Goal: Task Accomplishment & Management: Manage account settings

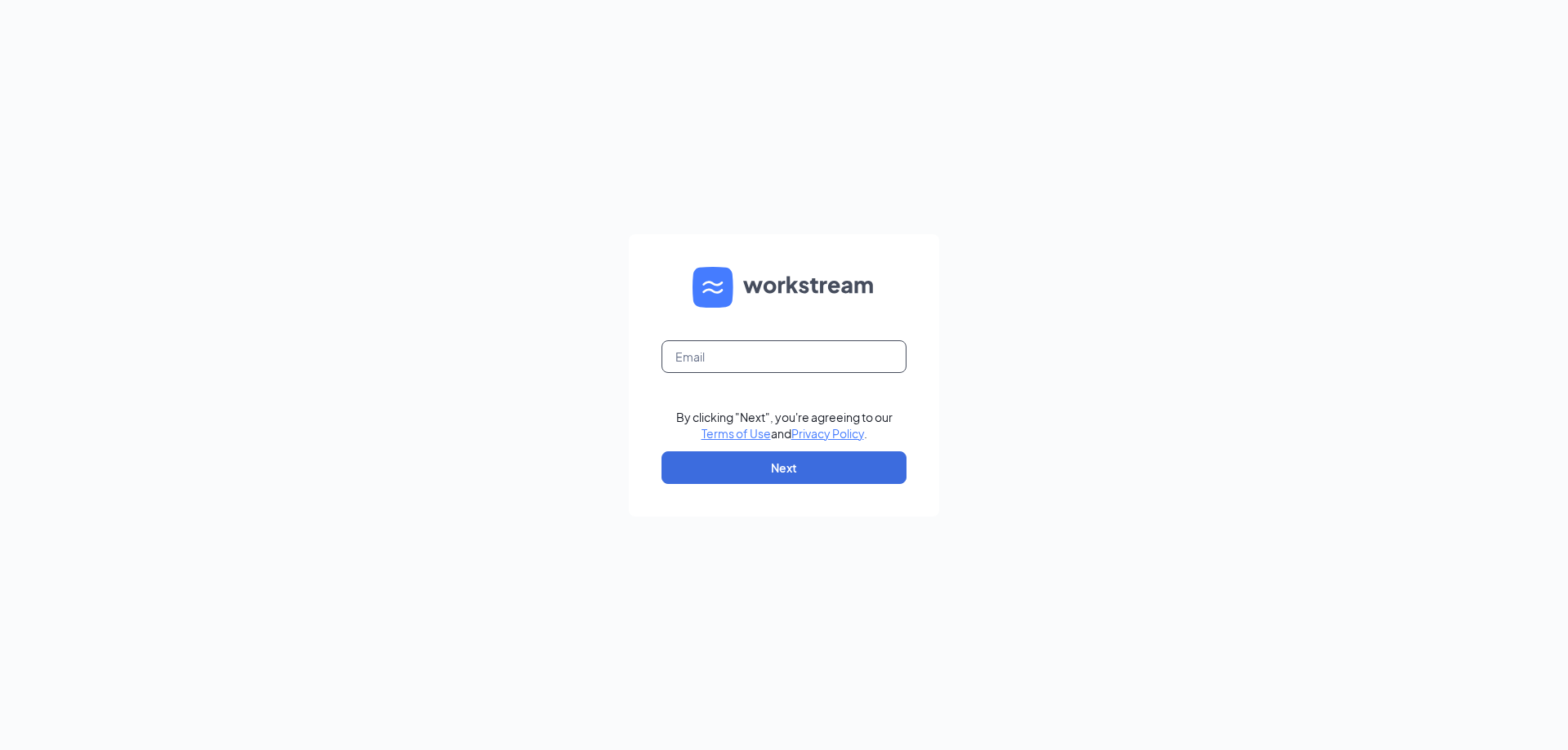
click at [774, 358] on input "text" at bounding box center [784, 357] width 245 height 33
type input "parkwayvillageaz@firehousesubs.com"
click at [808, 460] on button "Next" at bounding box center [784, 468] width 245 height 33
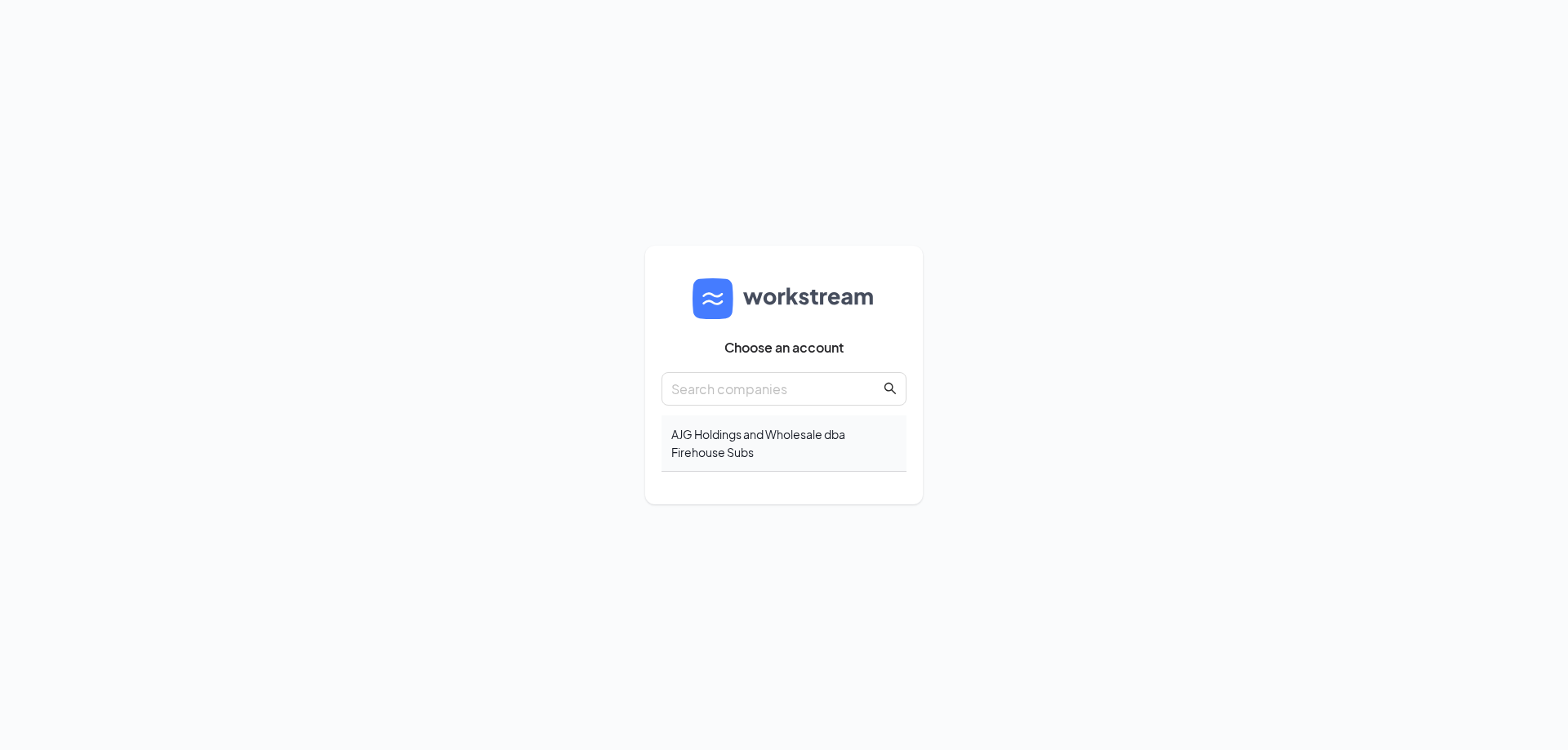
click at [710, 448] on div "AJG Holdings and Wholesale dba Firehouse Subs" at bounding box center [784, 443] width 245 height 56
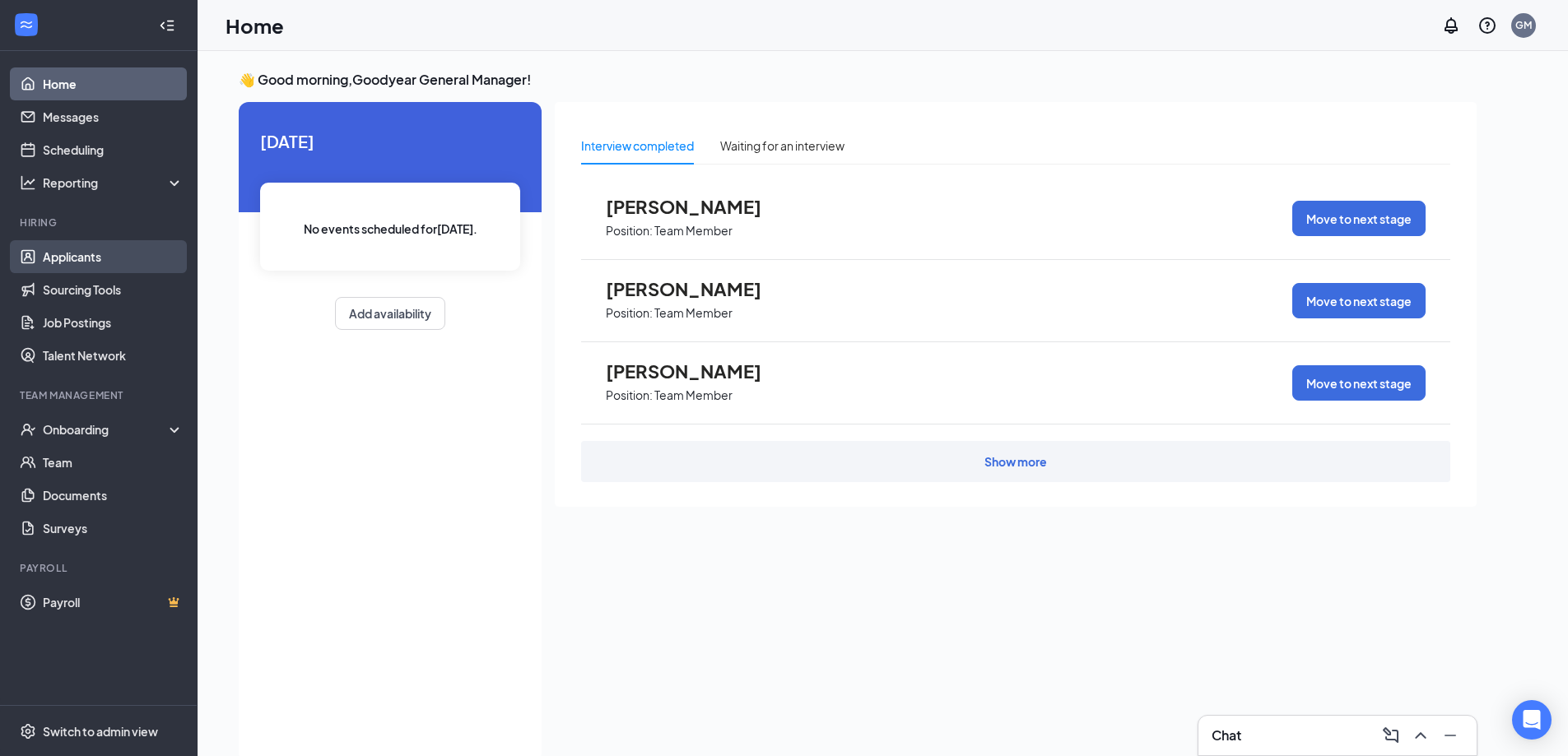
click at [43, 259] on link "Applicants" at bounding box center [113, 256] width 141 height 33
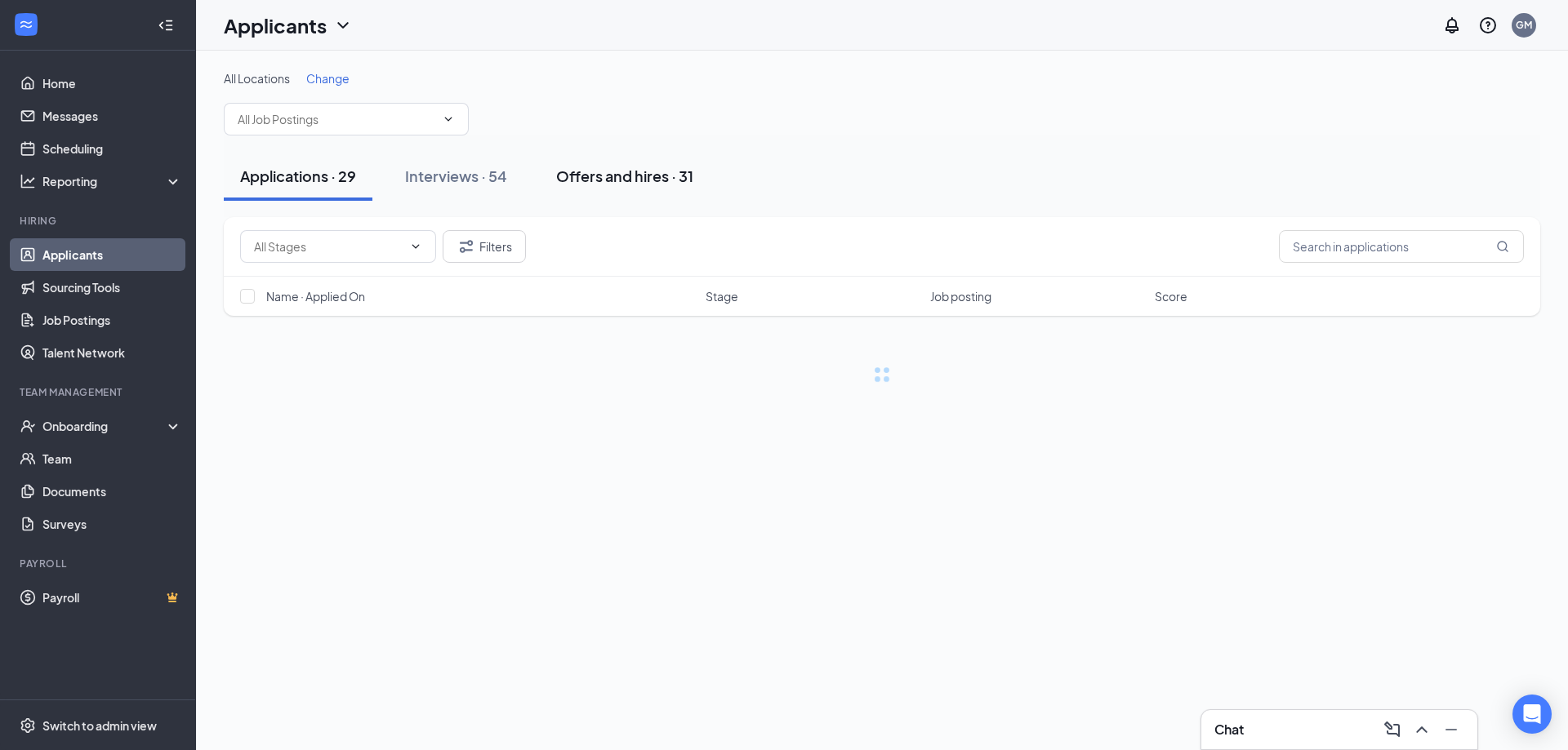
click at [615, 180] on div "Offers and hires · 31" at bounding box center [625, 175] width 137 height 20
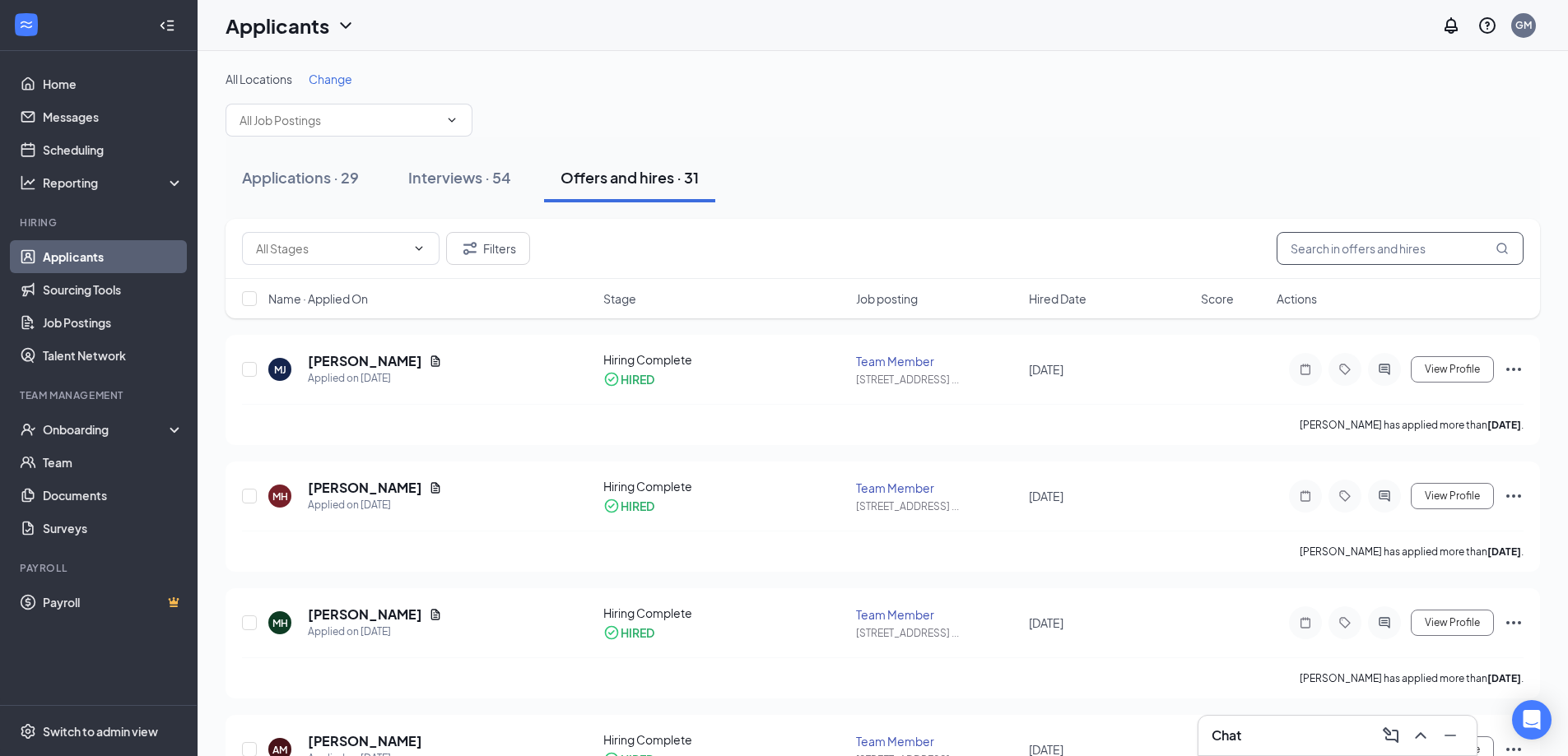
click at [1325, 248] on input "text" at bounding box center [1400, 248] width 247 height 33
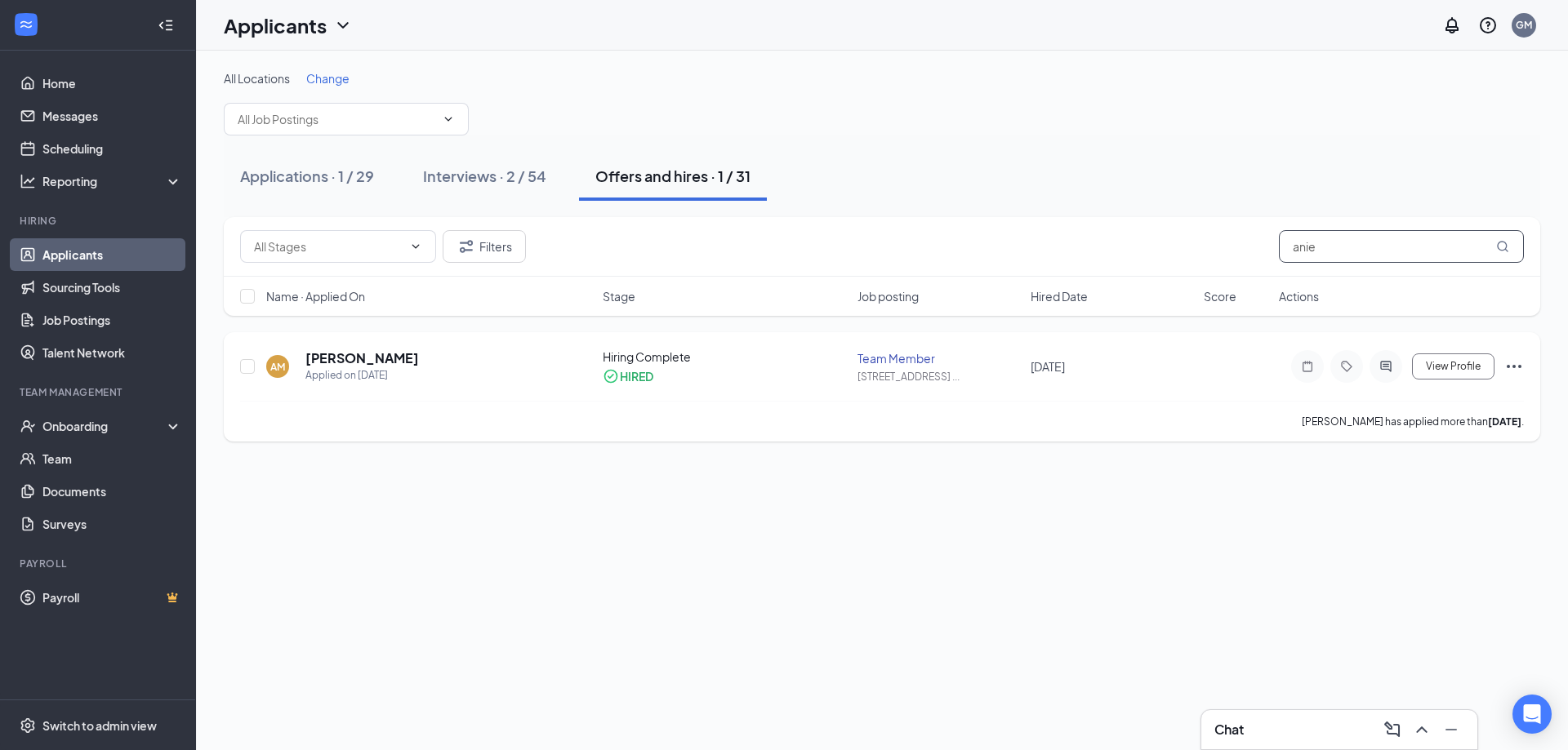
type input "anie"
click at [405, 355] on h5 "[PERSON_NAME]" at bounding box center [363, 358] width 114 height 18
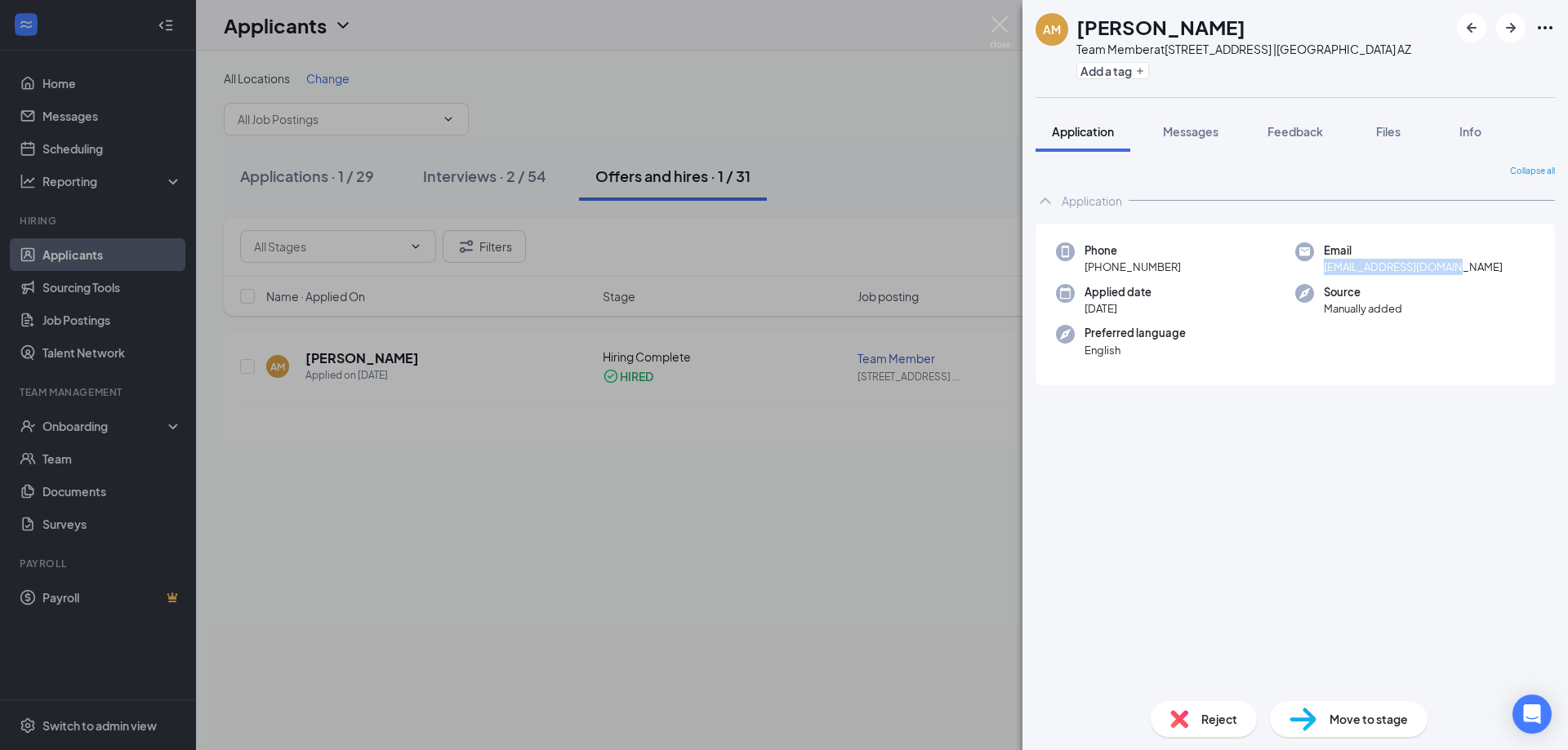
drag, startPoint x: 1469, startPoint y: 266, endPoint x: 1327, endPoint y: 275, distance: 142.3
click at [1327, 275] on div "Email [EMAIL_ADDRESS][DOMAIN_NAME]" at bounding box center [1414, 259] width 239 height 33
copy span "[EMAIL_ADDRESS][DOMAIN_NAME]"
